Goal: Answer question/provide support: Share knowledge or assist other users

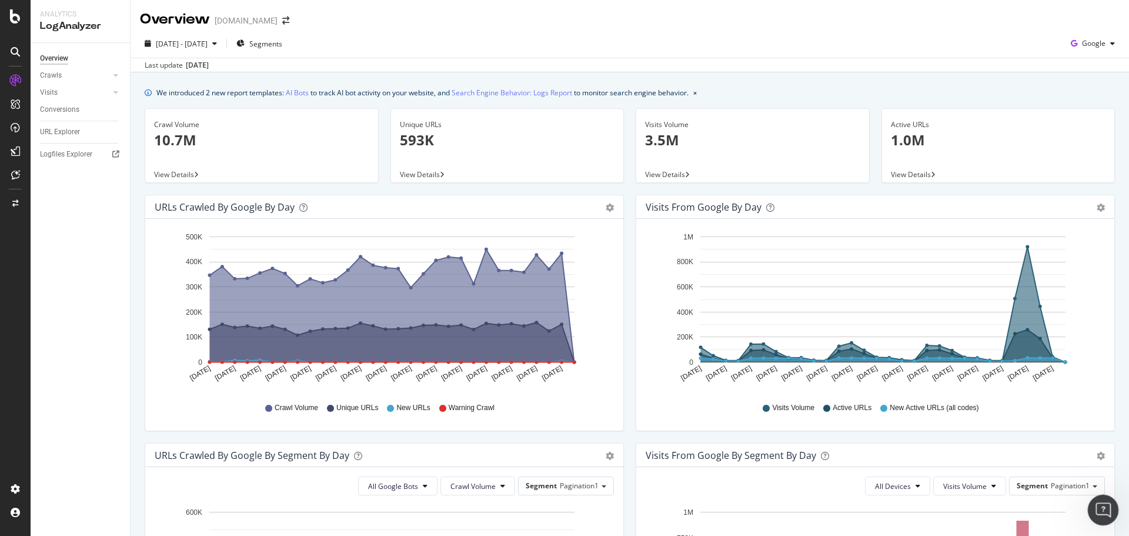
scroll to position [2412, 0]
click at [1107, 512] on div "Open Intercom Messenger" at bounding box center [1101, 508] width 39 height 39
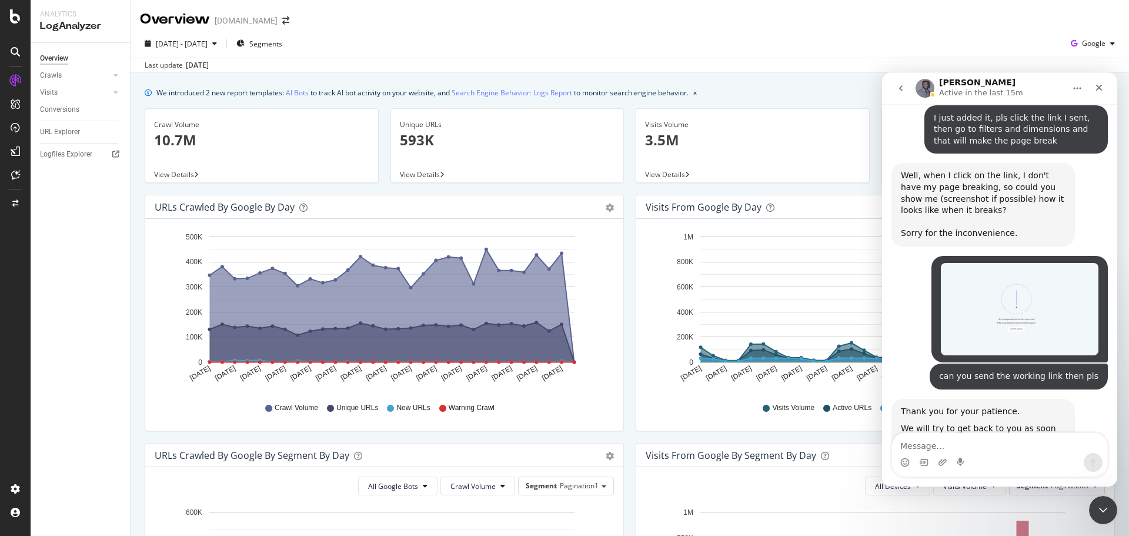
click at [1037, 452] on textarea "Message…" at bounding box center [999, 443] width 215 height 20
click at [951, 470] on link "this link" at bounding box center [946, 474] width 32 height 9
click at [935, 452] on textarea "Message…" at bounding box center [999, 443] width 215 height 20
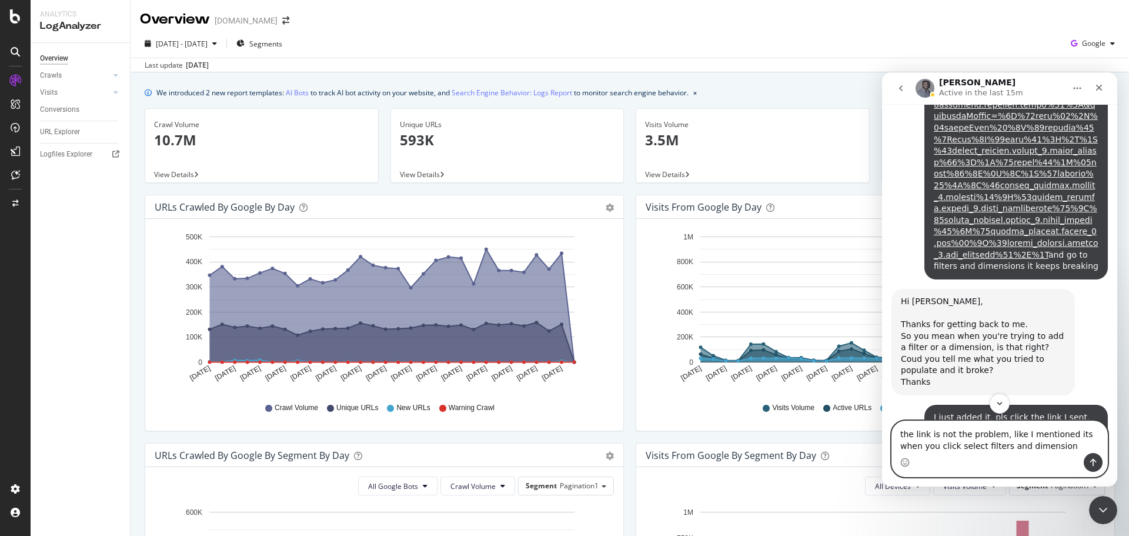
scroll to position [2130, 0]
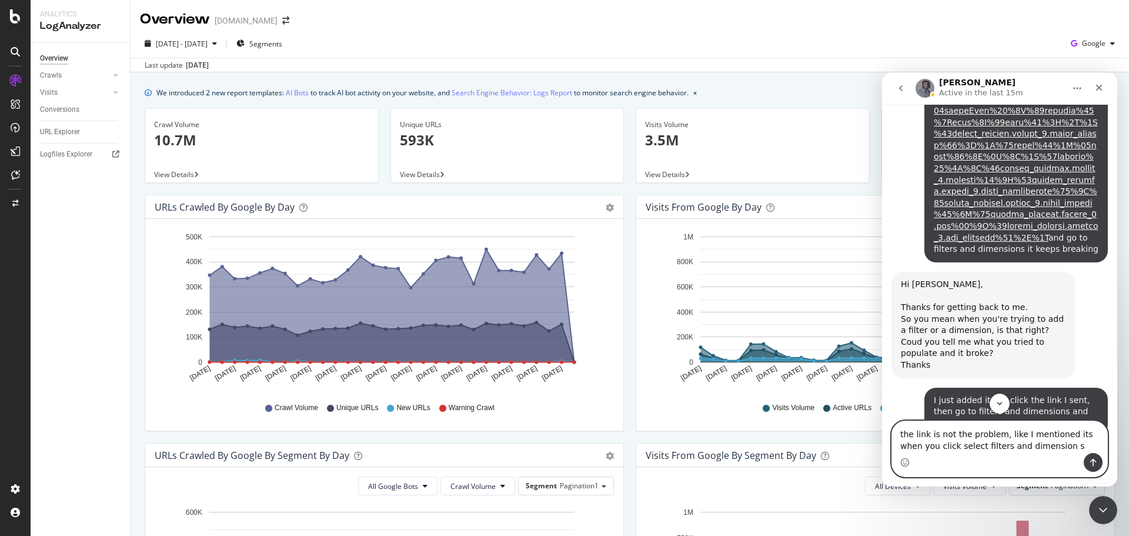
click at [1035, 445] on textarea "the link is not the problem, like I mentioned its when you click select filters…" at bounding box center [999, 437] width 215 height 32
type textarea "the link is not the problem, like I mentioned its when you click select filters…"
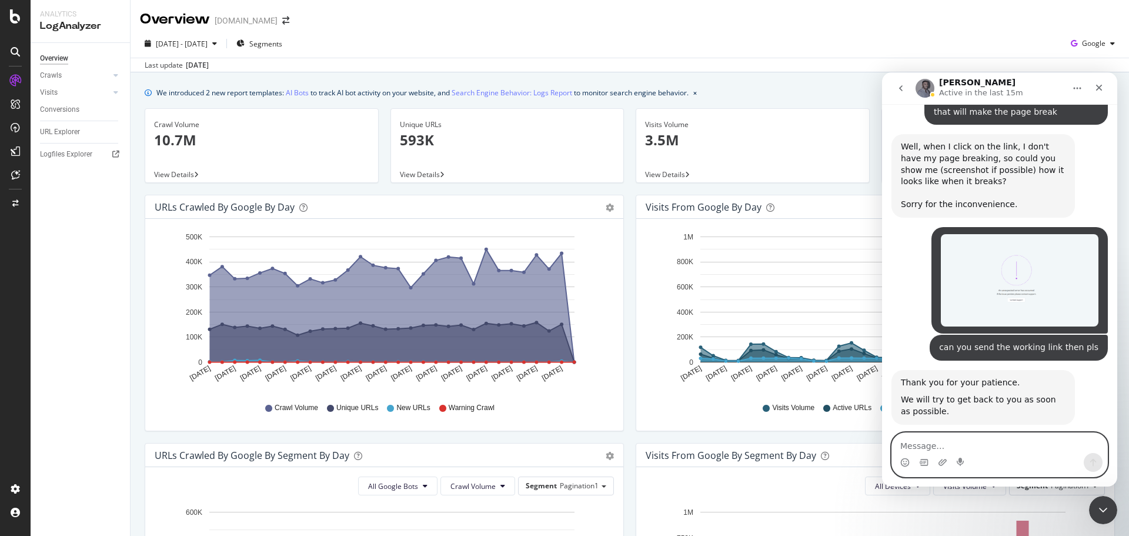
scroll to position [2470, 0]
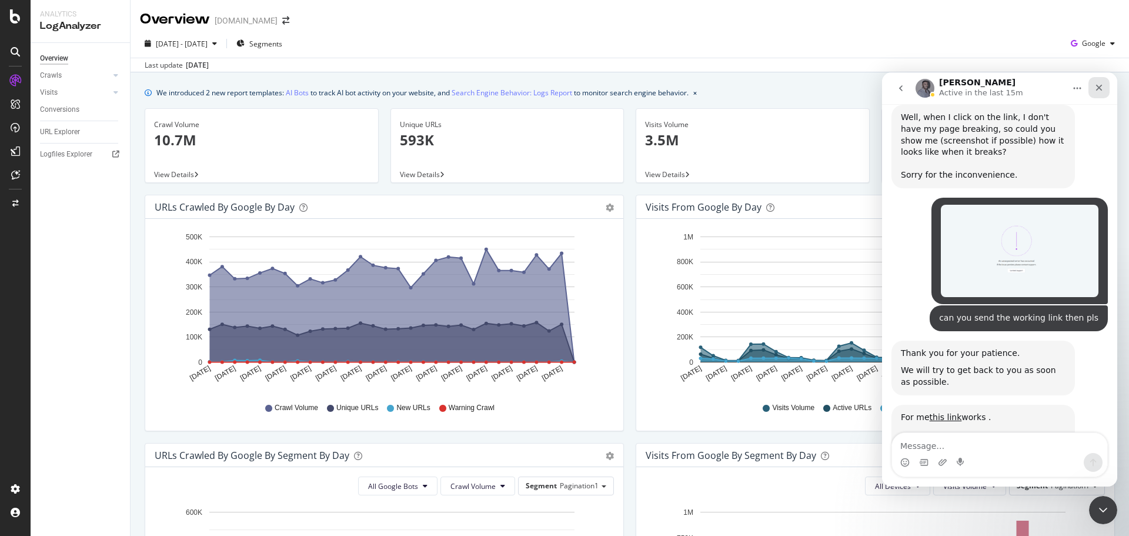
click at [1103, 84] on icon "Close" at bounding box center [1098, 87] width 9 height 9
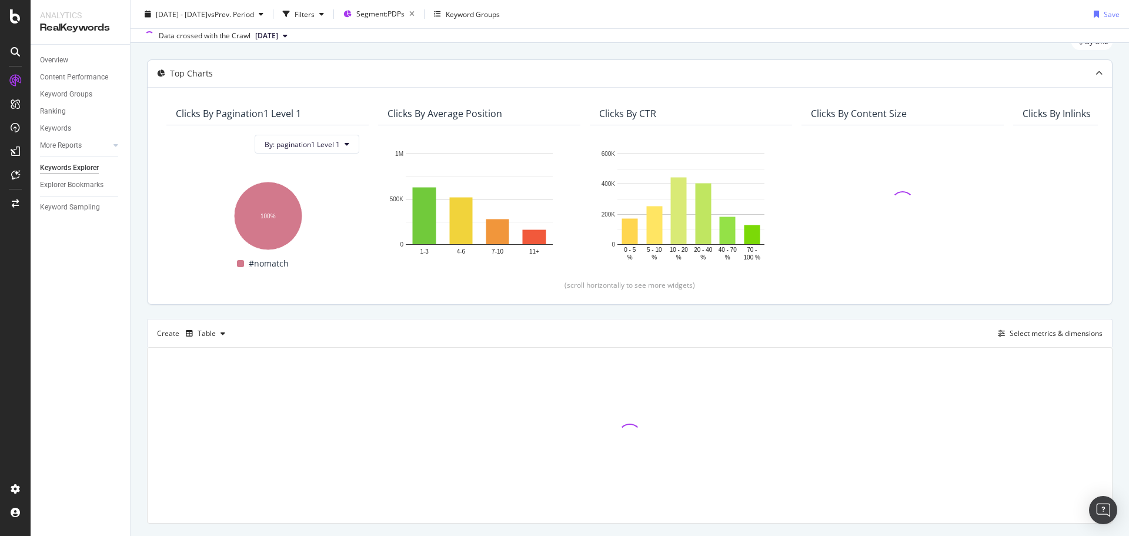
scroll to position [76, 0]
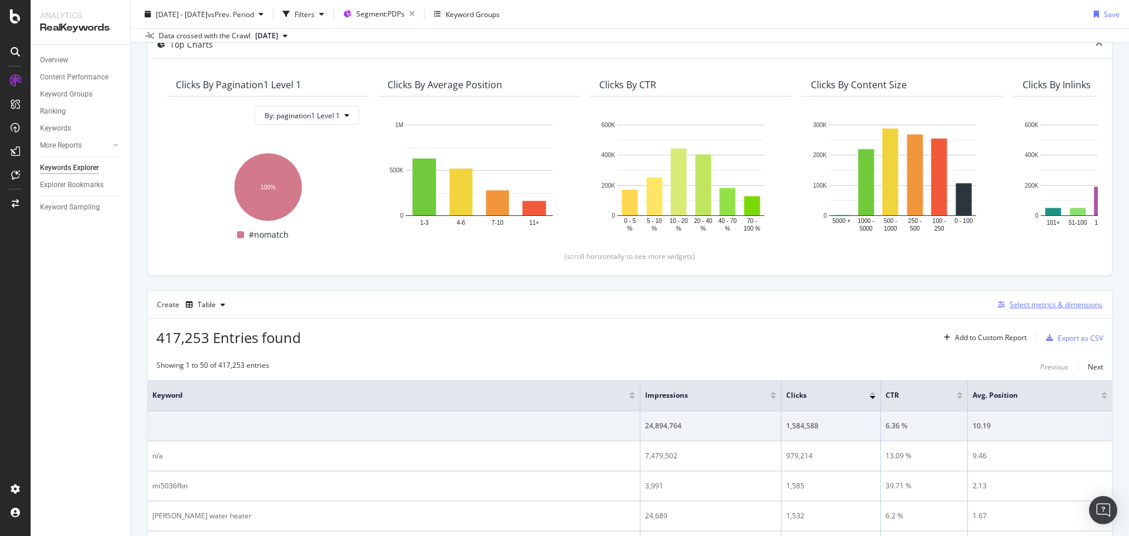
click at [993, 305] on div "button" at bounding box center [1001, 304] width 16 height 7
